Goal: Task Accomplishment & Management: Use online tool/utility

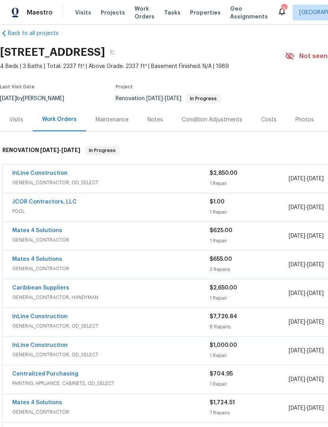
scroll to position [11, 0]
click at [50, 172] on link "InLine Construction" at bounding box center [39, 174] width 55 height 6
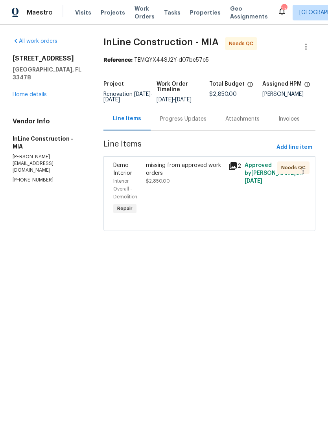
click at [181, 183] on div "missing from approved work orders $2,850.00" at bounding box center [184, 173] width 77 height 24
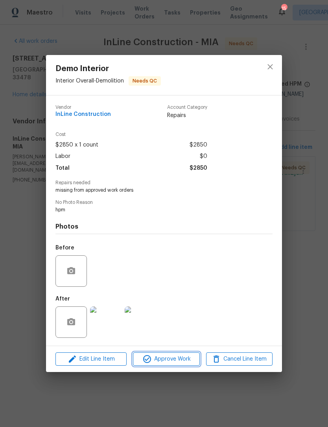
click at [180, 362] on span "Approve Work" at bounding box center [166, 359] width 62 height 10
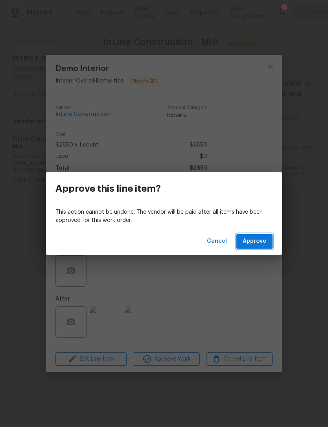
click at [246, 242] on span "Approve" at bounding box center [254, 242] width 24 height 10
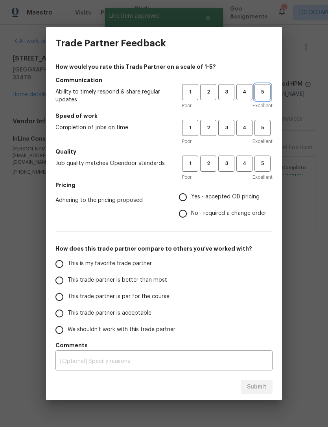
click at [266, 94] on span "5" at bounding box center [262, 92] width 15 height 9
click at [264, 131] on span "5" at bounding box center [262, 127] width 15 height 9
click at [267, 164] on span "5" at bounding box center [262, 163] width 15 height 9
click at [189, 192] on input "Yes - accepted OD pricing" at bounding box center [182, 197] width 17 height 17
radio input "true"
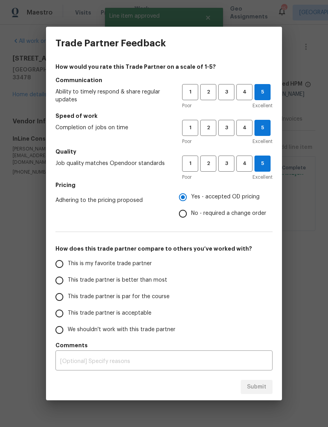
click at [54, 281] on input "This trade partner is better than most" at bounding box center [59, 280] width 17 height 17
click at [261, 386] on span "Submit" at bounding box center [256, 387] width 19 height 10
radio input "true"
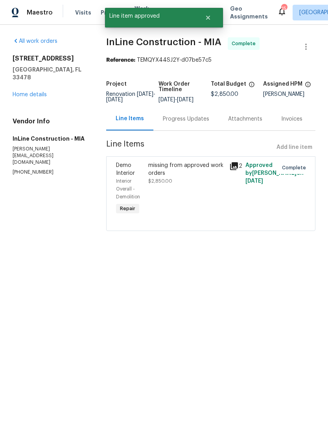
radio input "false"
